Goal: Obtain resource: Obtain resource

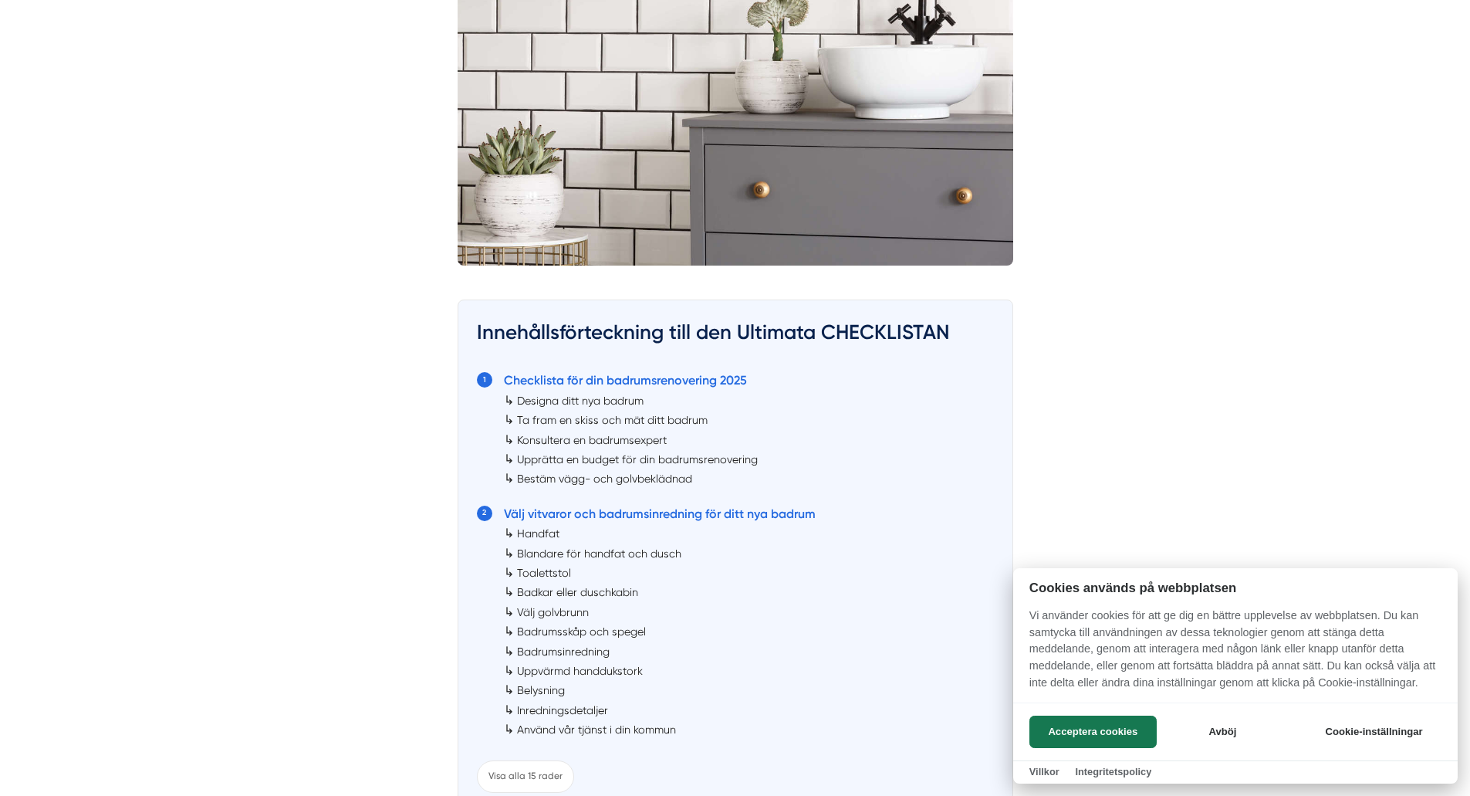
scroll to position [753, 0]
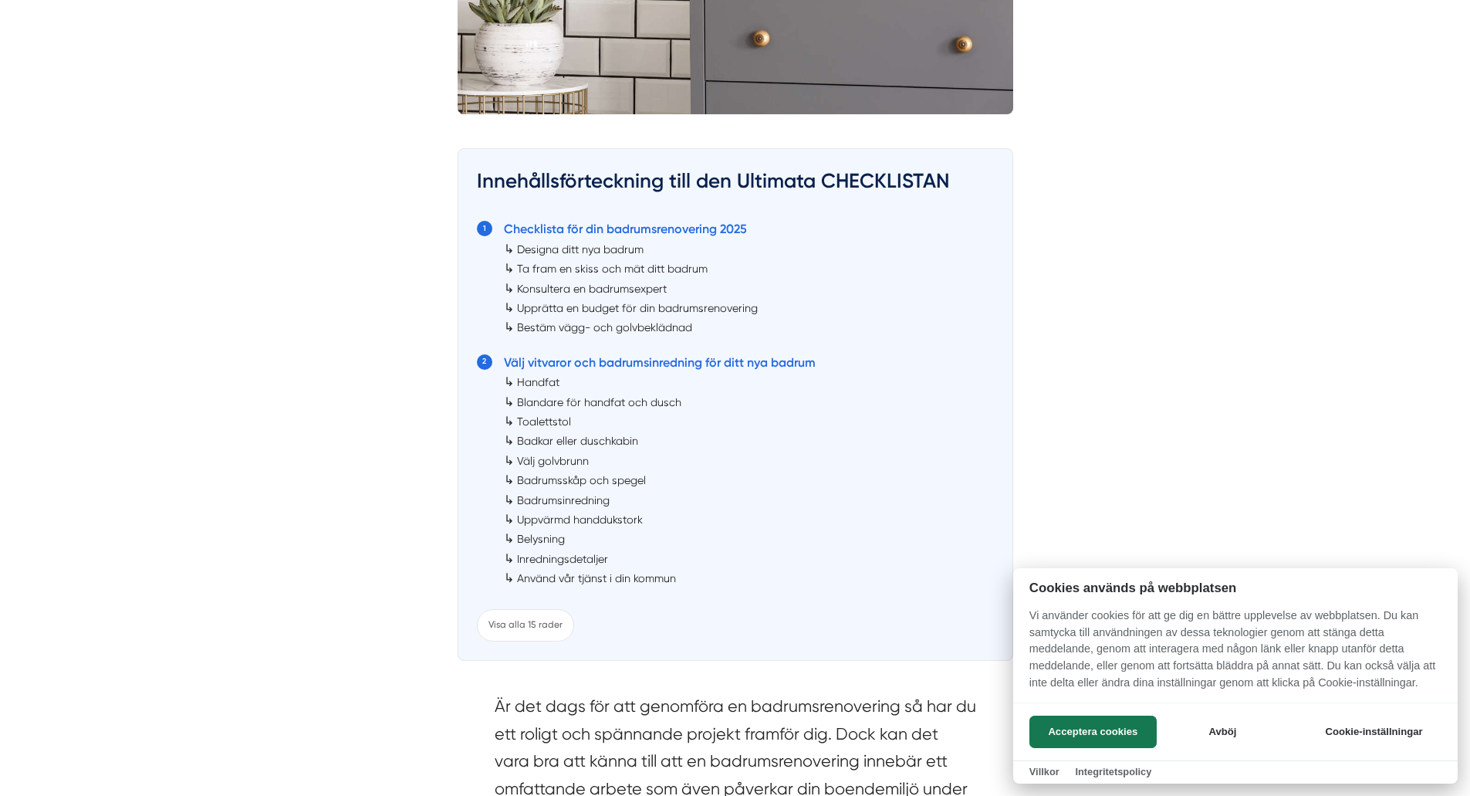
click at [526, 630] on div at bounding box center [735, 398] width 1470 height 796
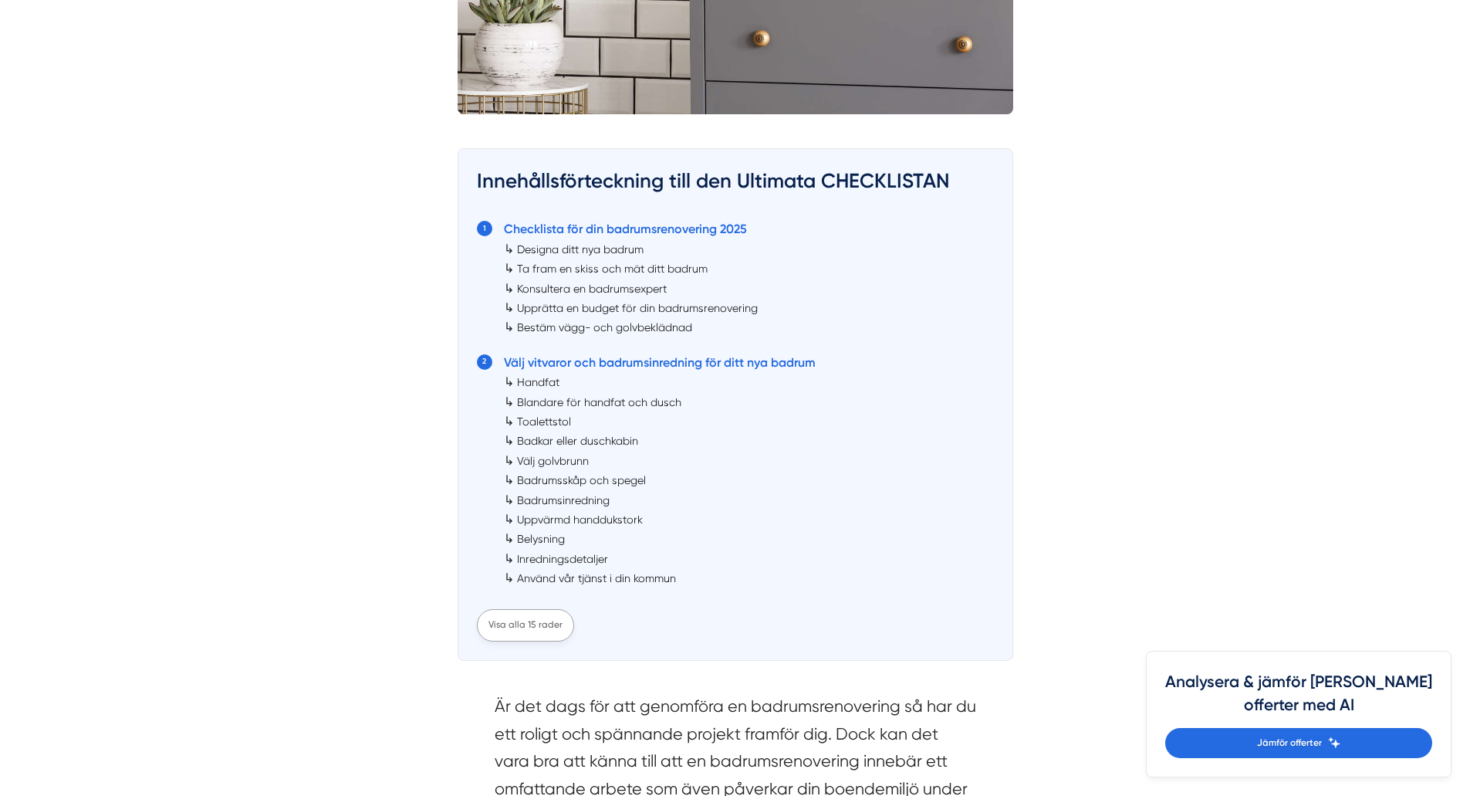
click at [482, 635] on div "Visa alla 15 rader" at bounding box center [525, 625] width 97 height 32
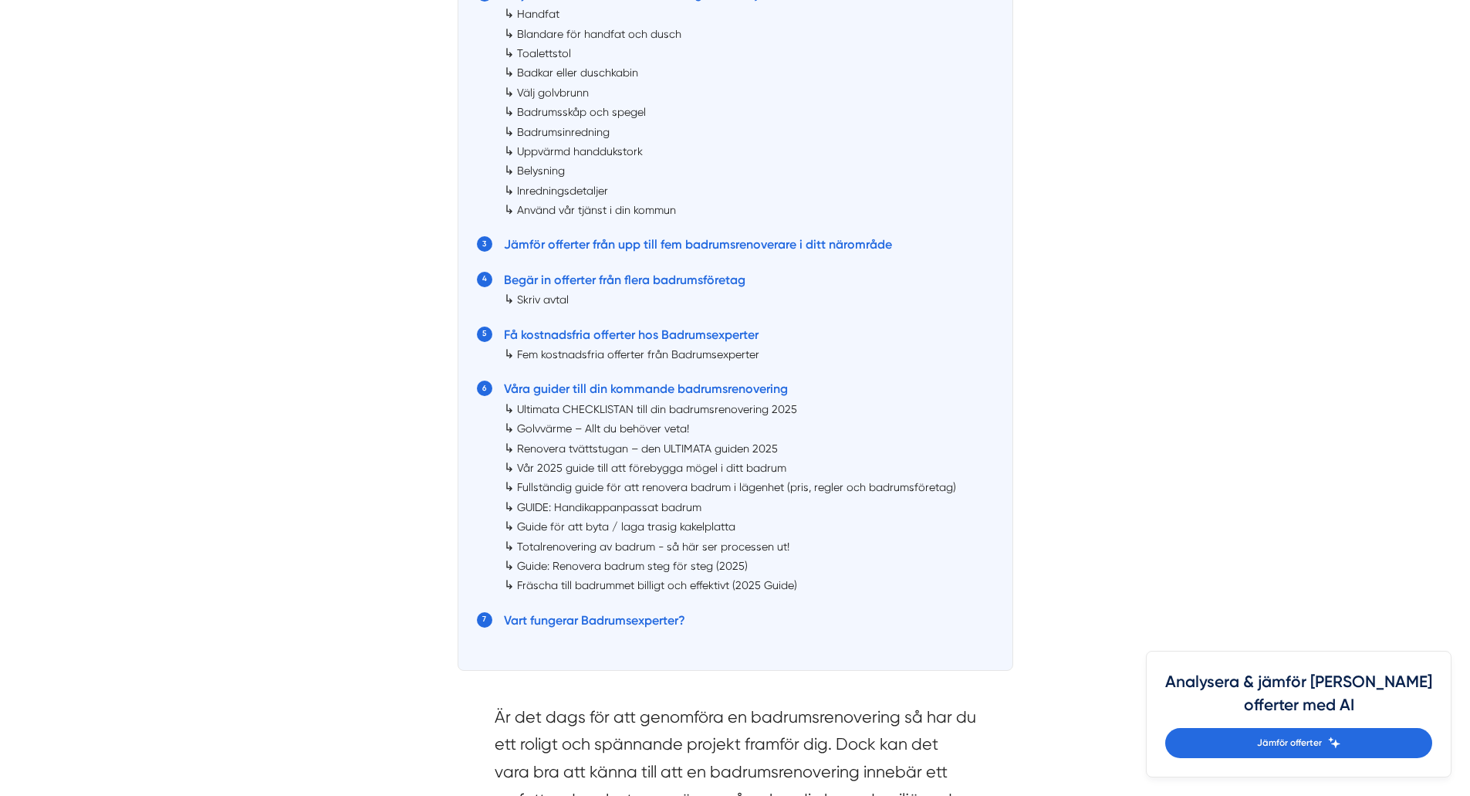
scroll to position [1122, 0]
click at [666, 405] on link "Ultimata CHECKLISTAN till din badrumsrenovering 2025" at bounding box center [657, 407] width 280 height 12
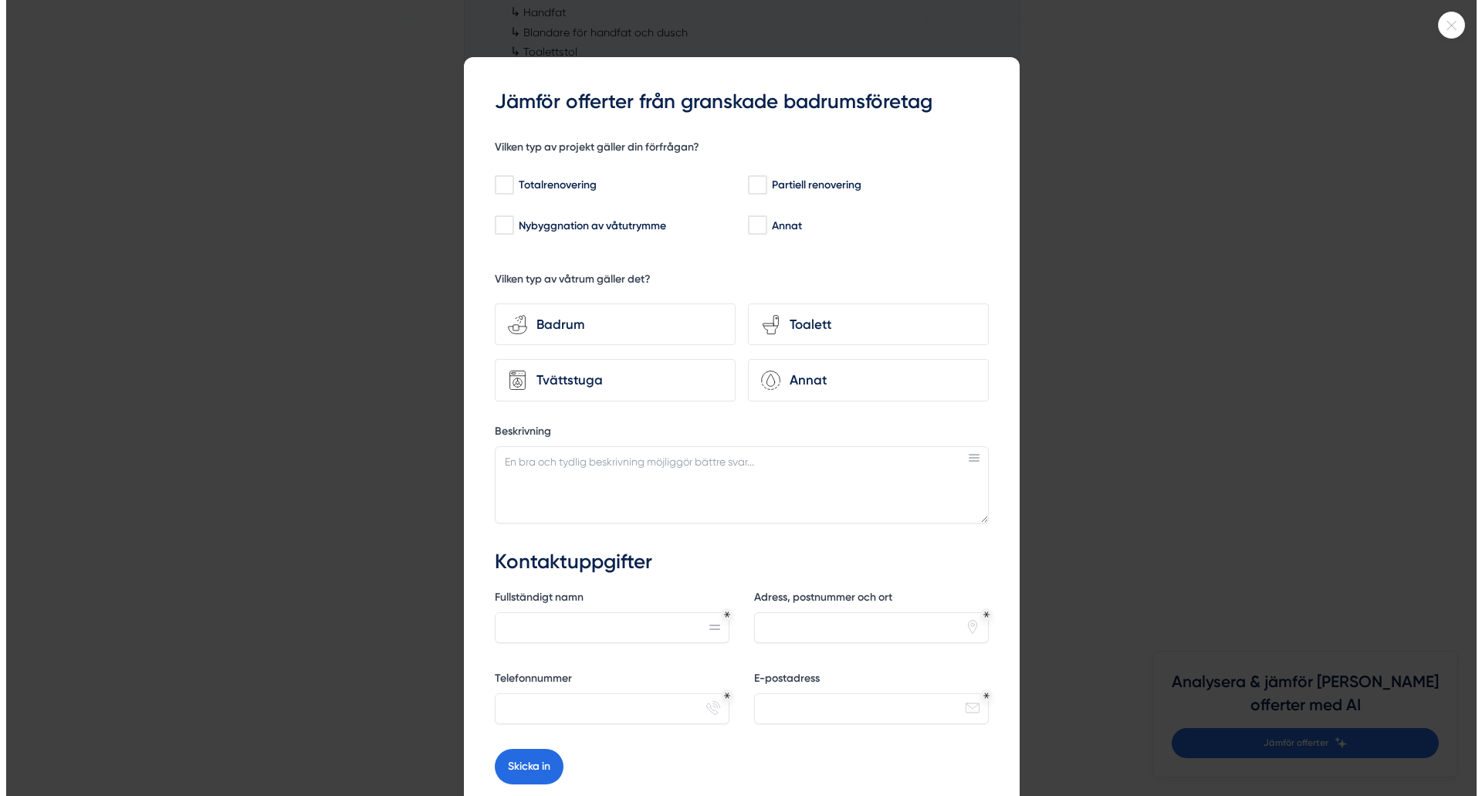
scroll to position [10323, 0]
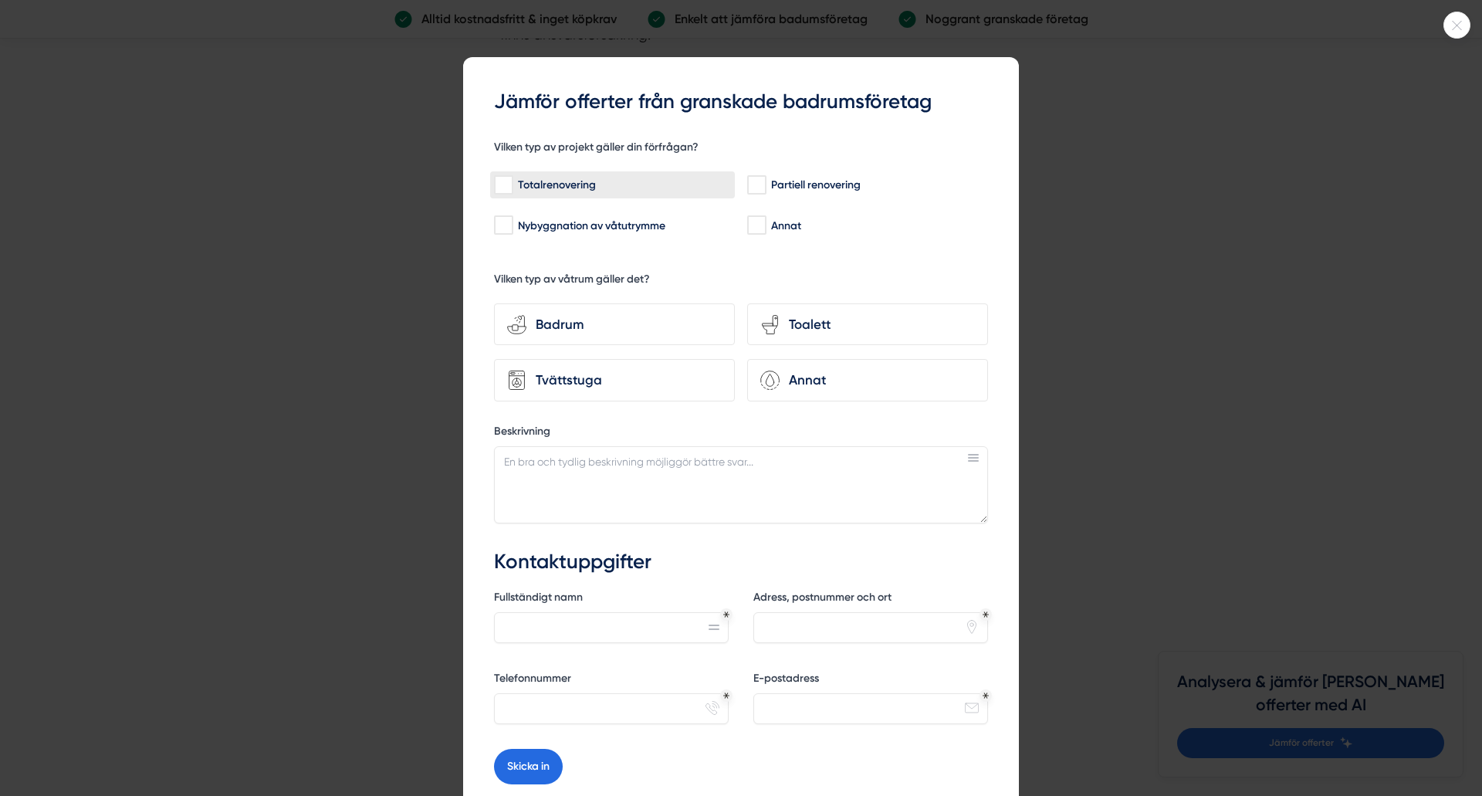
click at [499, 190] on input "Totalrenovering" at bounding box center [503, 185] width 18 height 15
checkbox input "true"
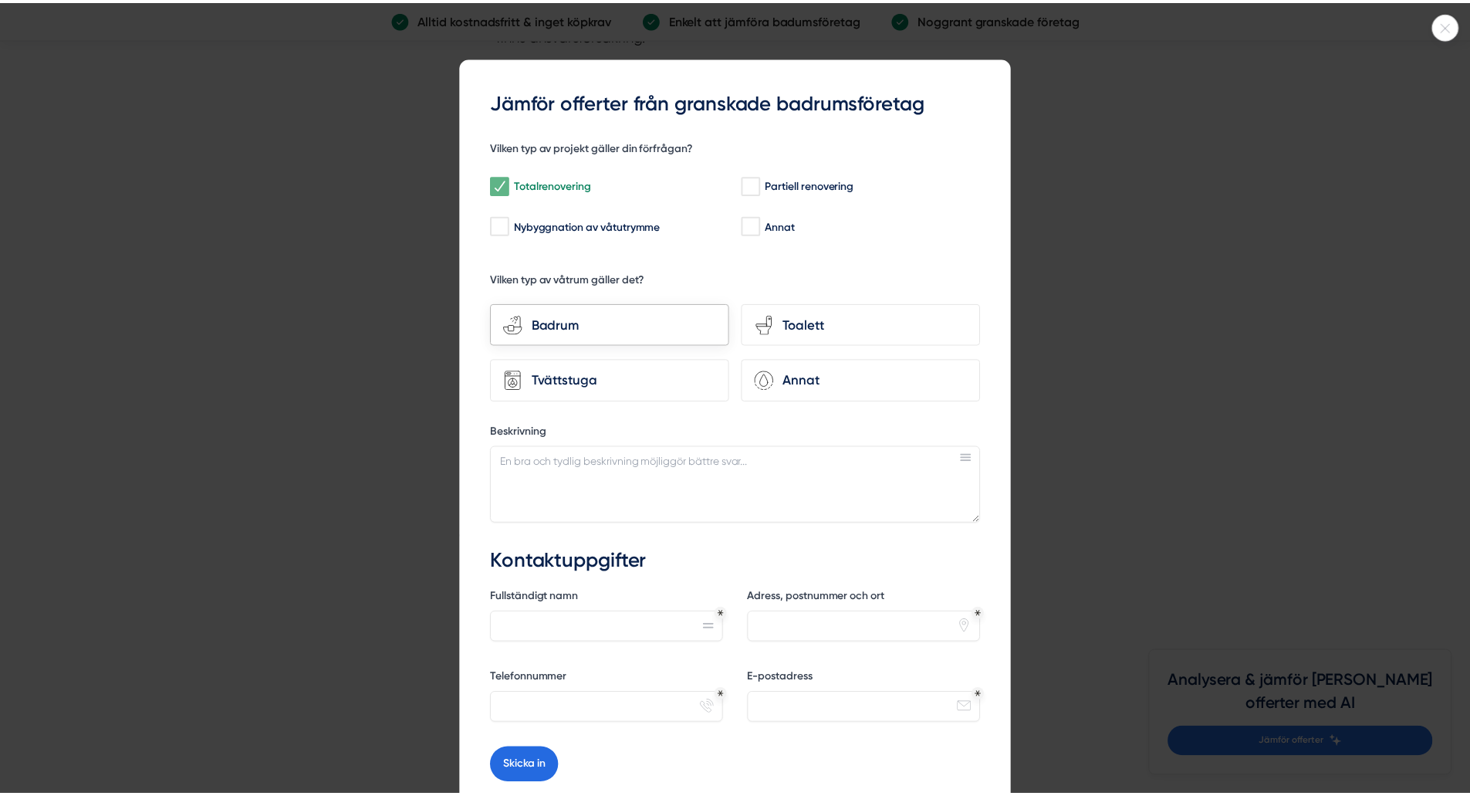
scroll to position [127, 0]
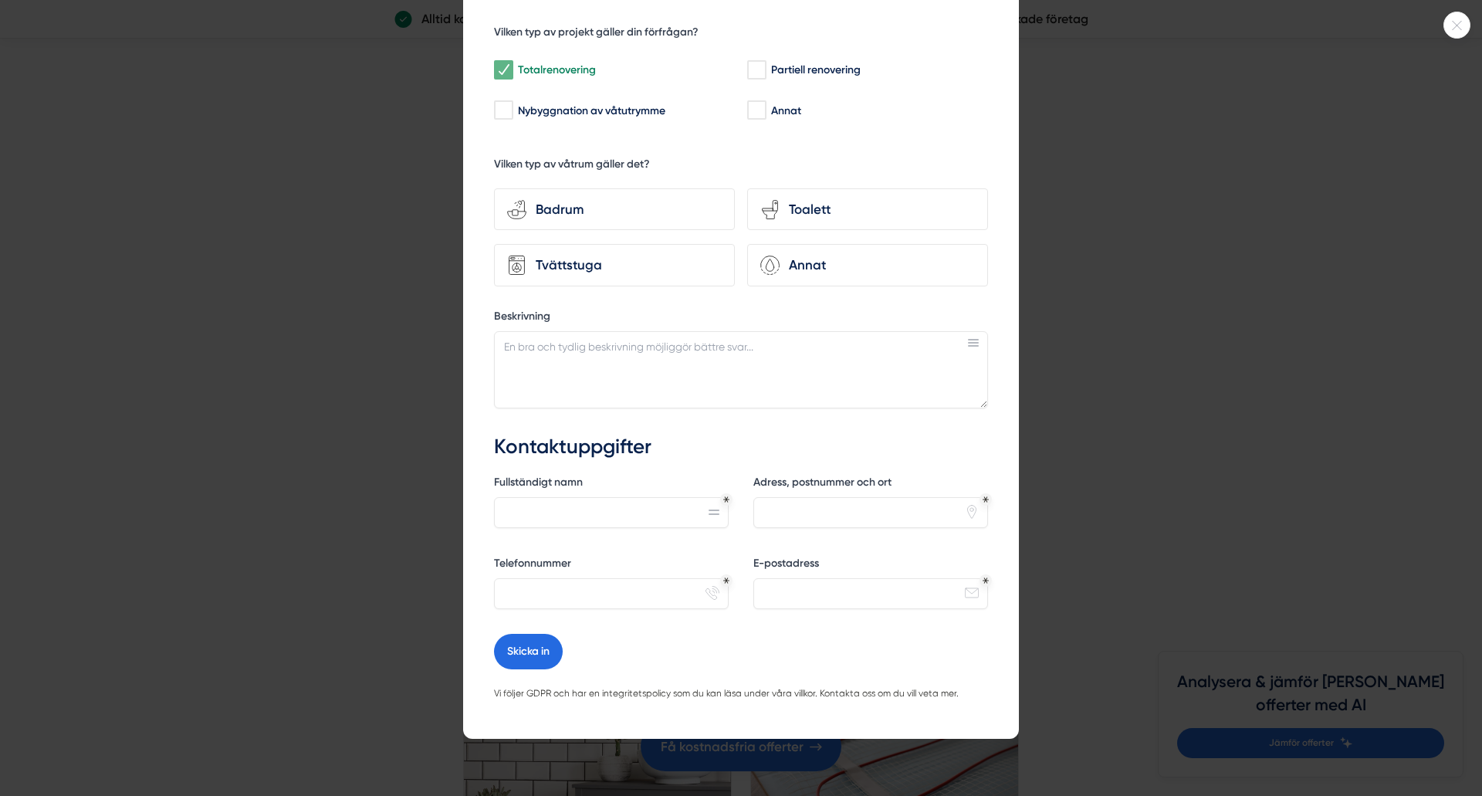
click at [372, 349] on div at bounding box center [741, 398] width 1482 height 796
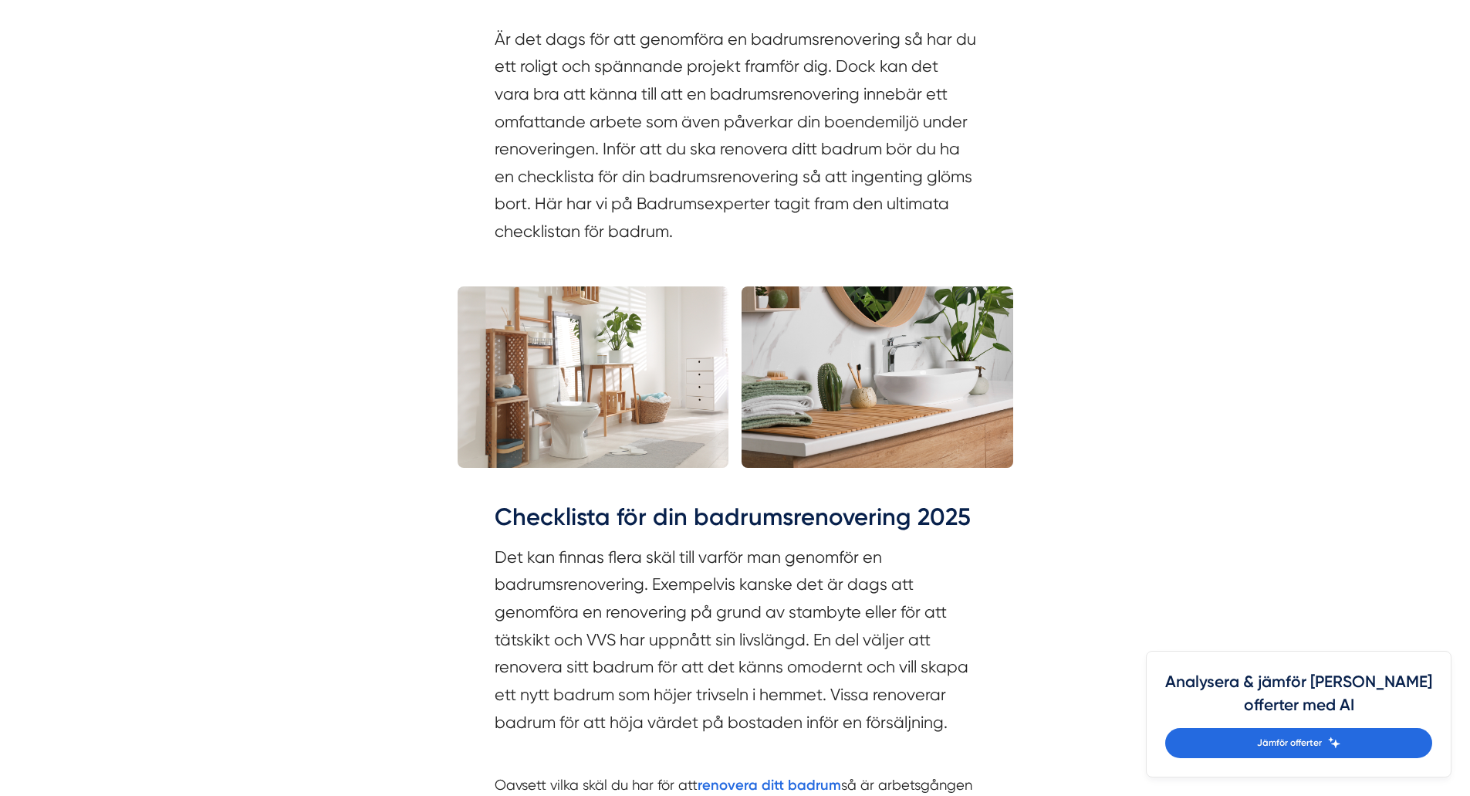
scroll to position [1825, 0]
